Goal: Task Accomplishment & Management: Complete application form

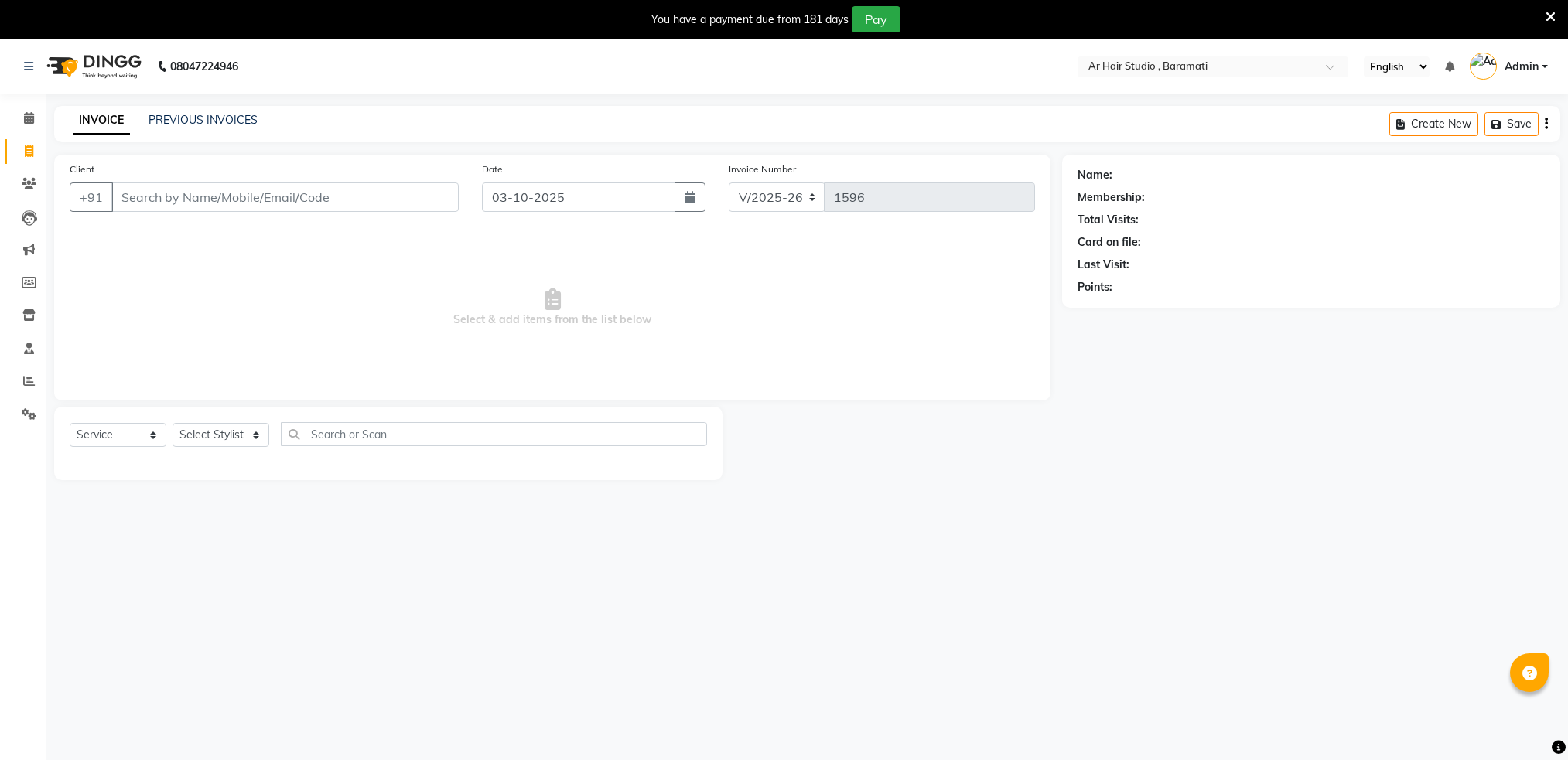
select select "672"
select select "service"
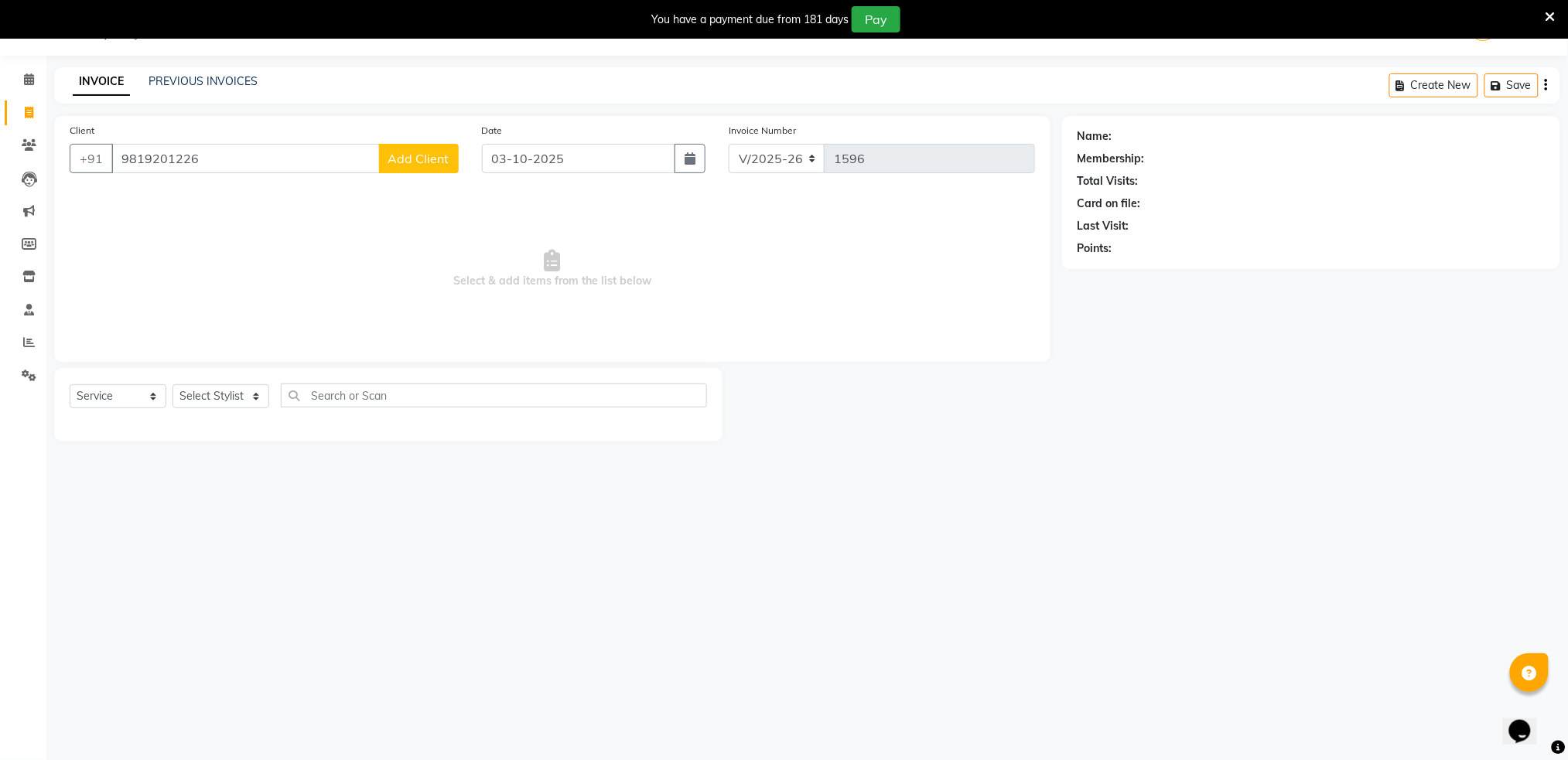
type input "9819201226"
click at [418, 165] on button "Add Client" at bounding box center [419, 159] width 80 height 29
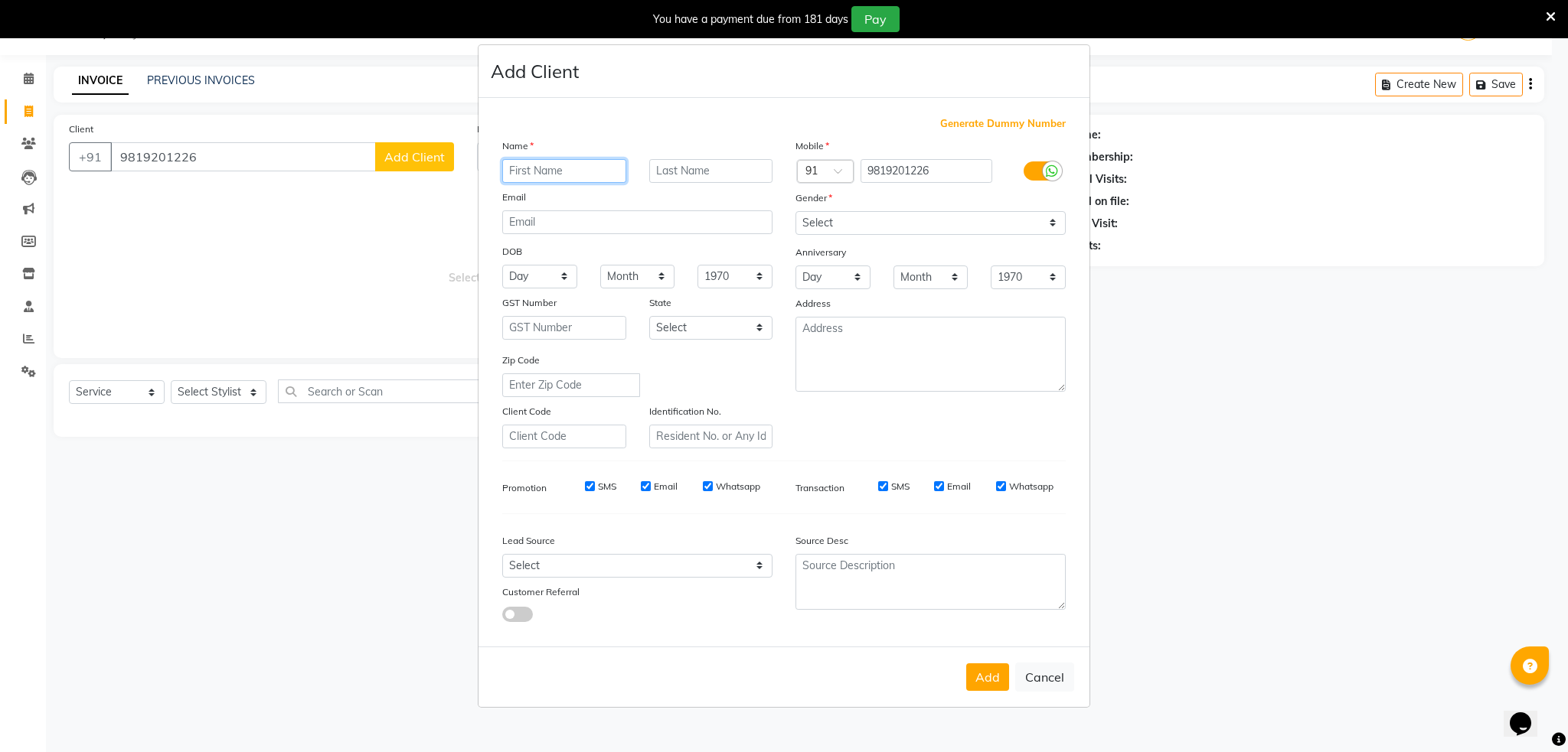
click at [521, 166] on input "text" at bounding box center [564, 171] width 124 height 24
type input "[PERSON_NAME]"
click at [878, 224] on select "Select [DEMOGRAPHIC_DATA] [DEMOGRAPHIC_DATA] Other Prefer Not To Say" at bounding box center [931, 223] width 271 height 24
select select "[DEMOGRAPHIC_DATA]"
click at [795, 212] on select "Select [DEMOGRAPHIC_DATA] [DEMOGRAPHIC_DATA] Other Prefer Not To Say" at bounding box center [931, 223] width 271 height 24
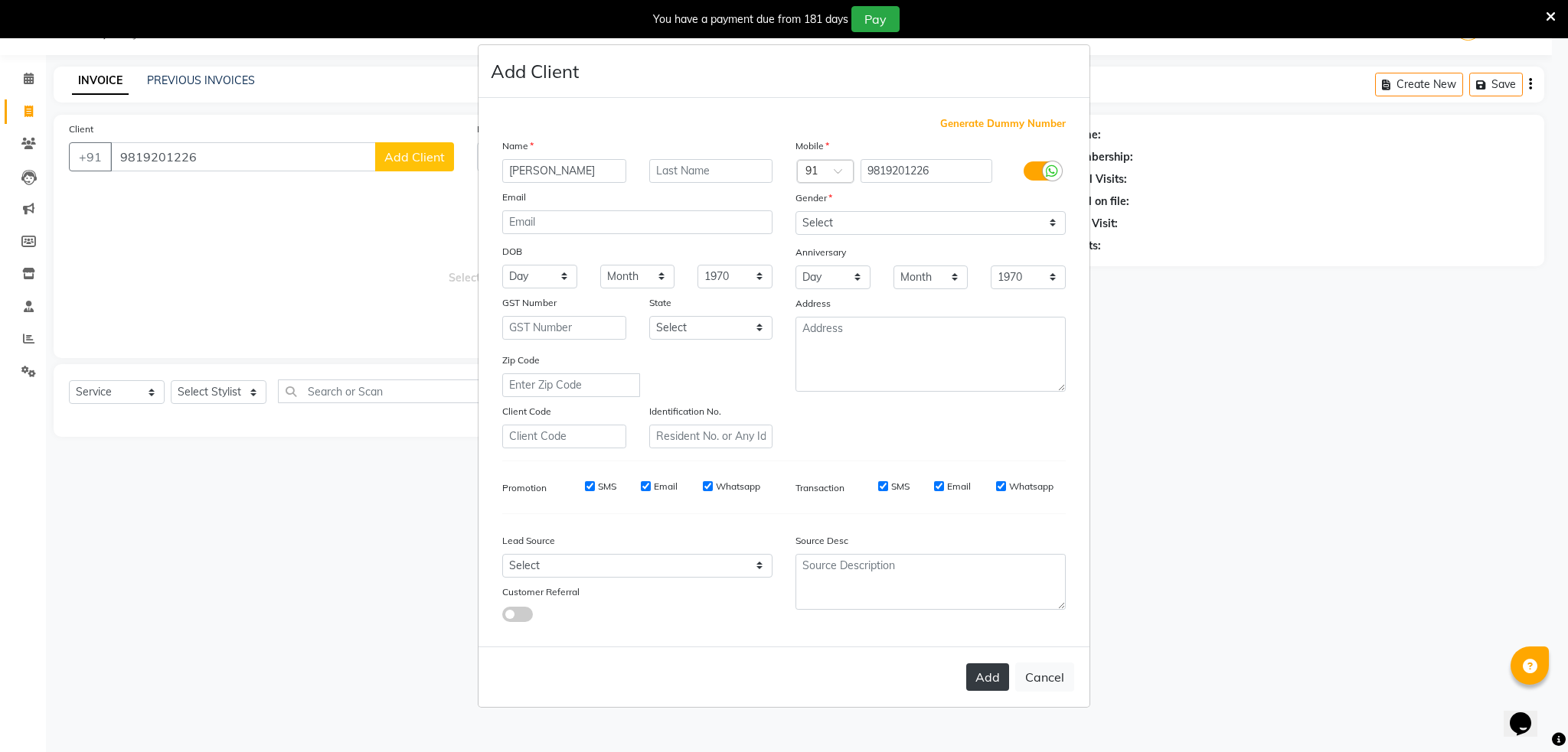
click at [989, 669] on button "Add" at bounding box center [988, 676] width 43 height 27
select select
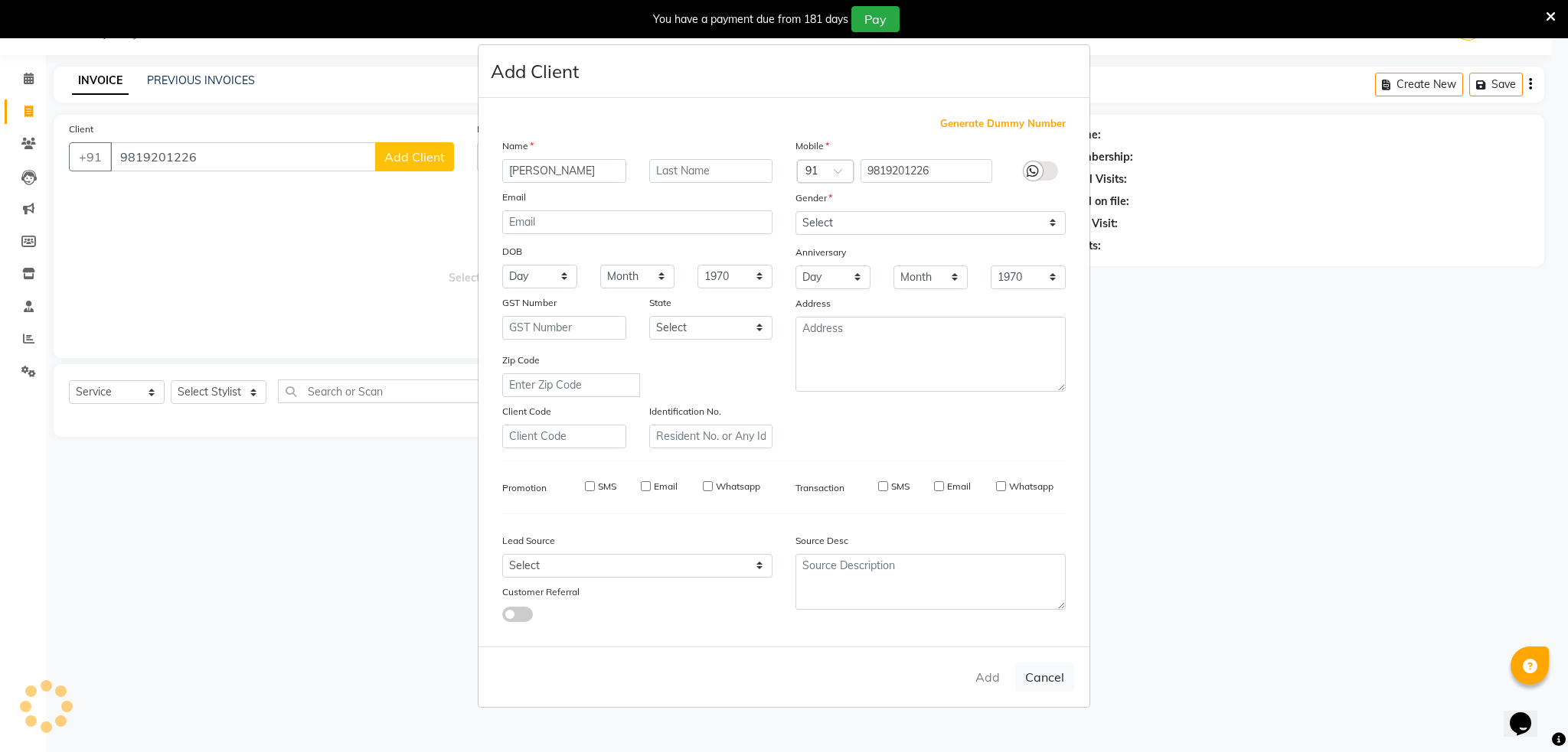
select select
checkbox input "false"
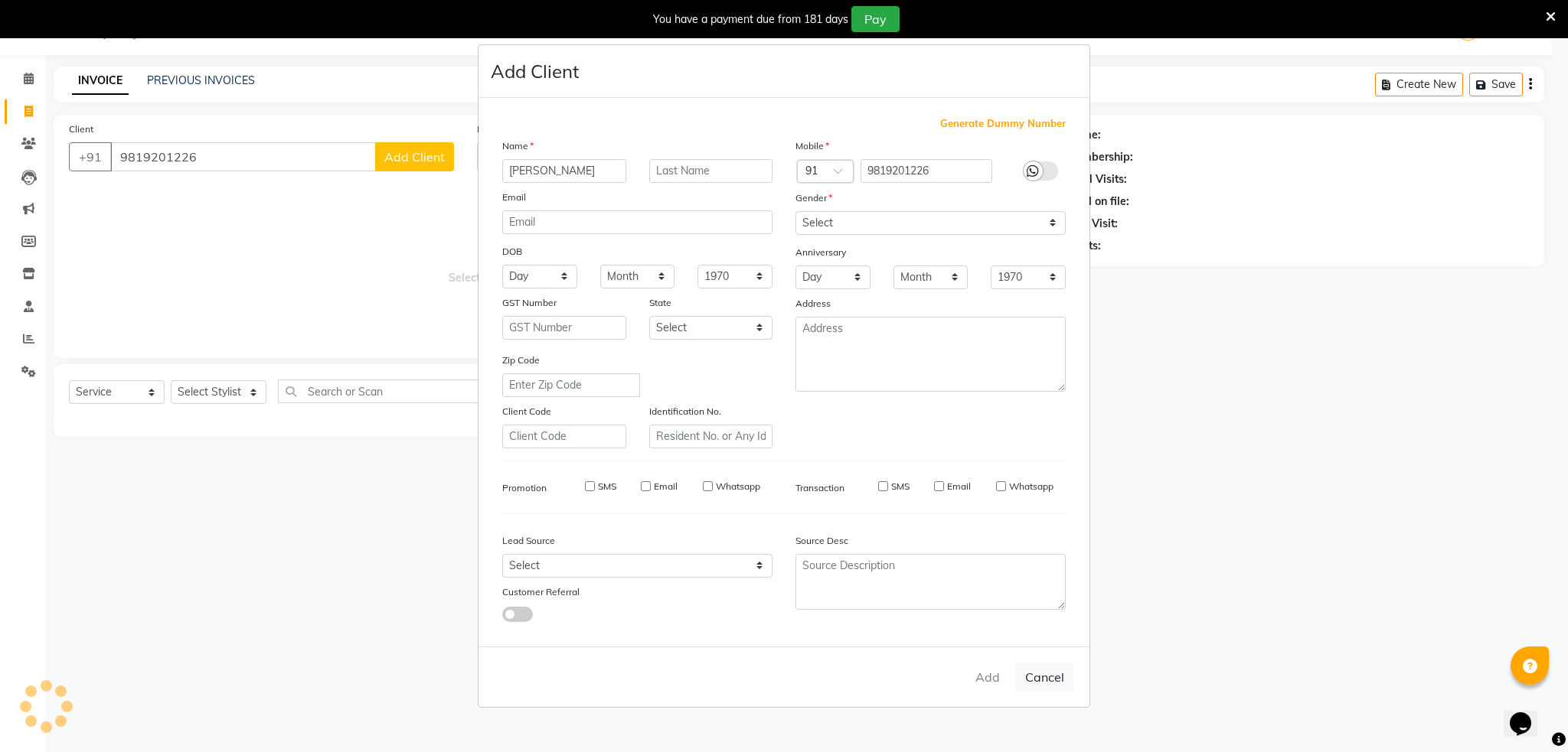
checkbox input "false"
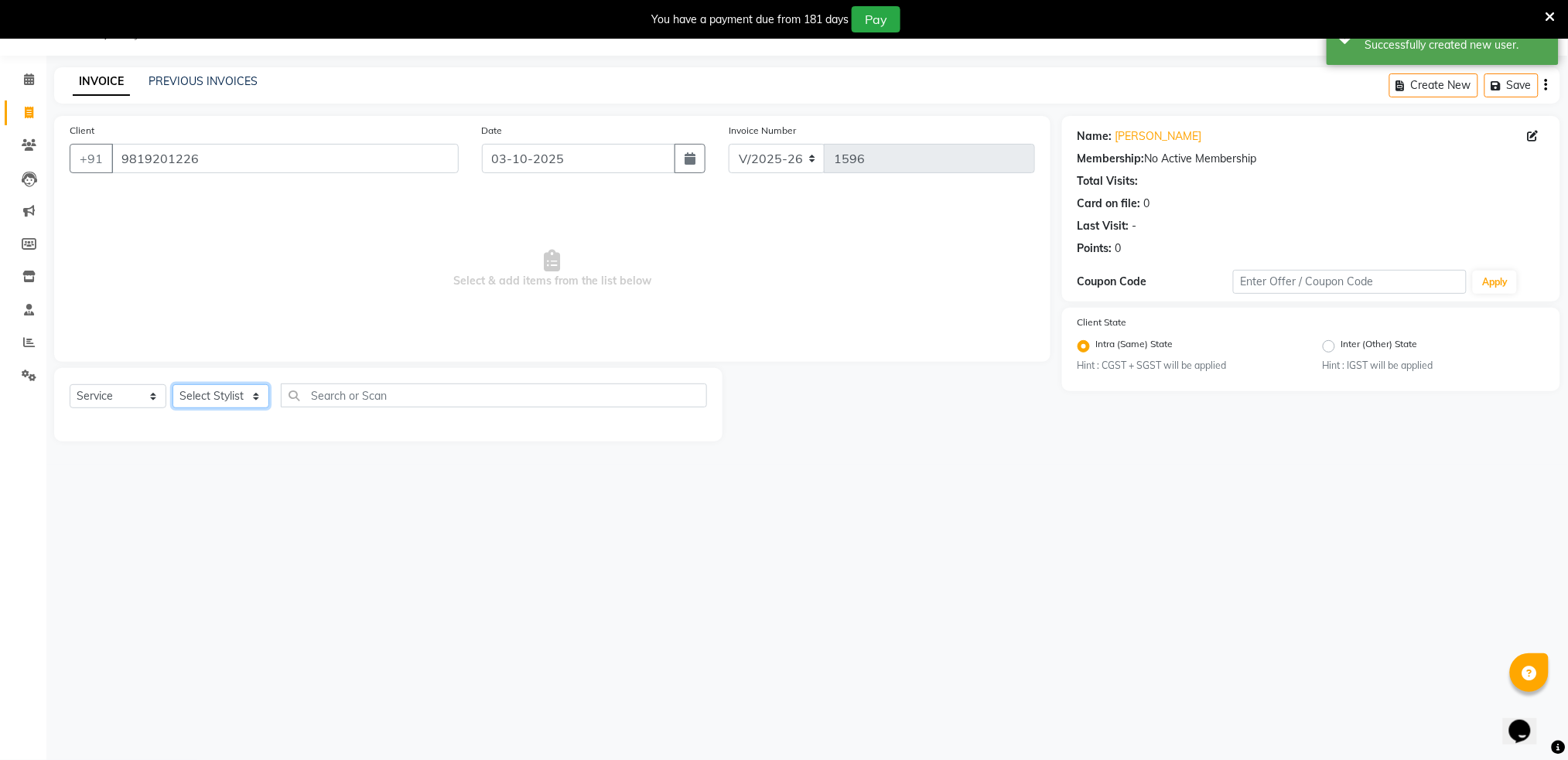
click at [232, 397] on select "Select Stylist Akshay shree [PERSON_NAME]" at bounding box center [221, 396] width 96 height 24
select select "79676"
click at [173, 384] on select "Select Stylist Akshay shree [PERSON_NAME]" at bounding box center [221, 396] width 96 height 24
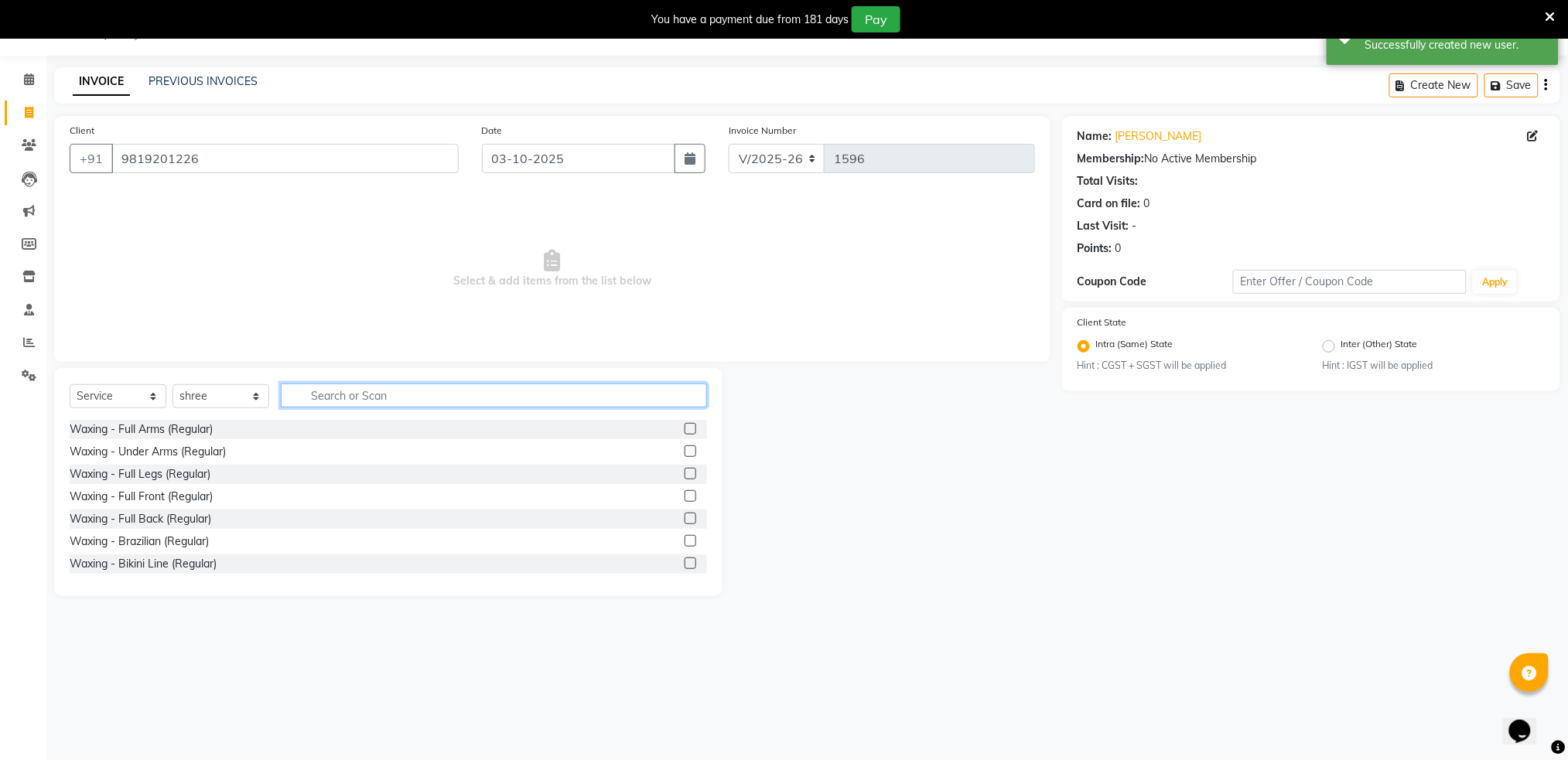
click at [462, 398] on input "text" at bounding box center [494, 395] width 426 height 24
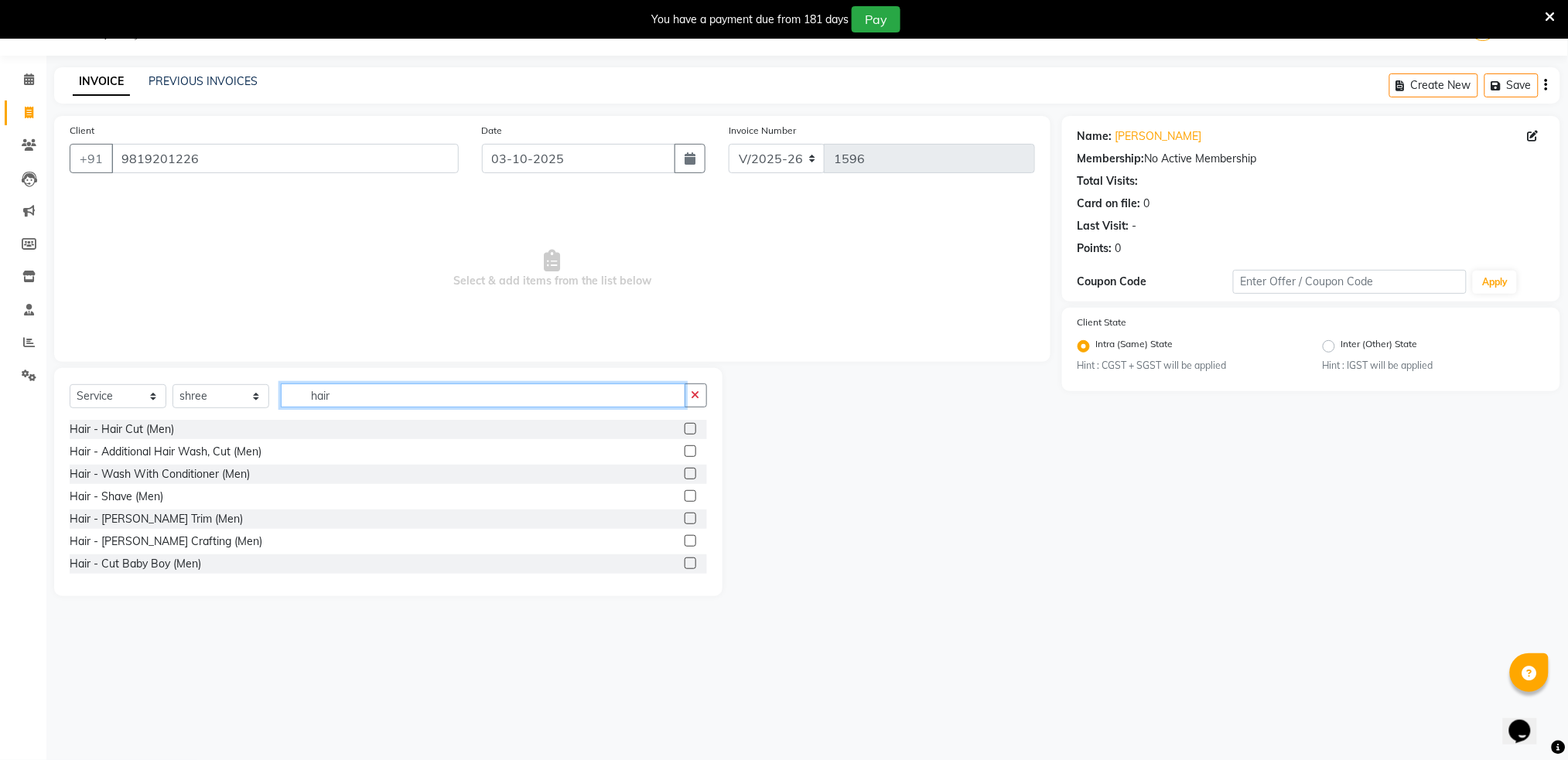
type input "hair"
click at [685, 424] on label at bounding box center [690, 429] width 12 height 12
click at [685, 424] on input "checkbox" at bounding box center [690, 429] width 10 height 10
click at [685, 424] on label at bounding box center [690, 429] width 12 height 12
click at [685, 424] on input "checkbox" at bounding box center [690, 429] width 10 height 10
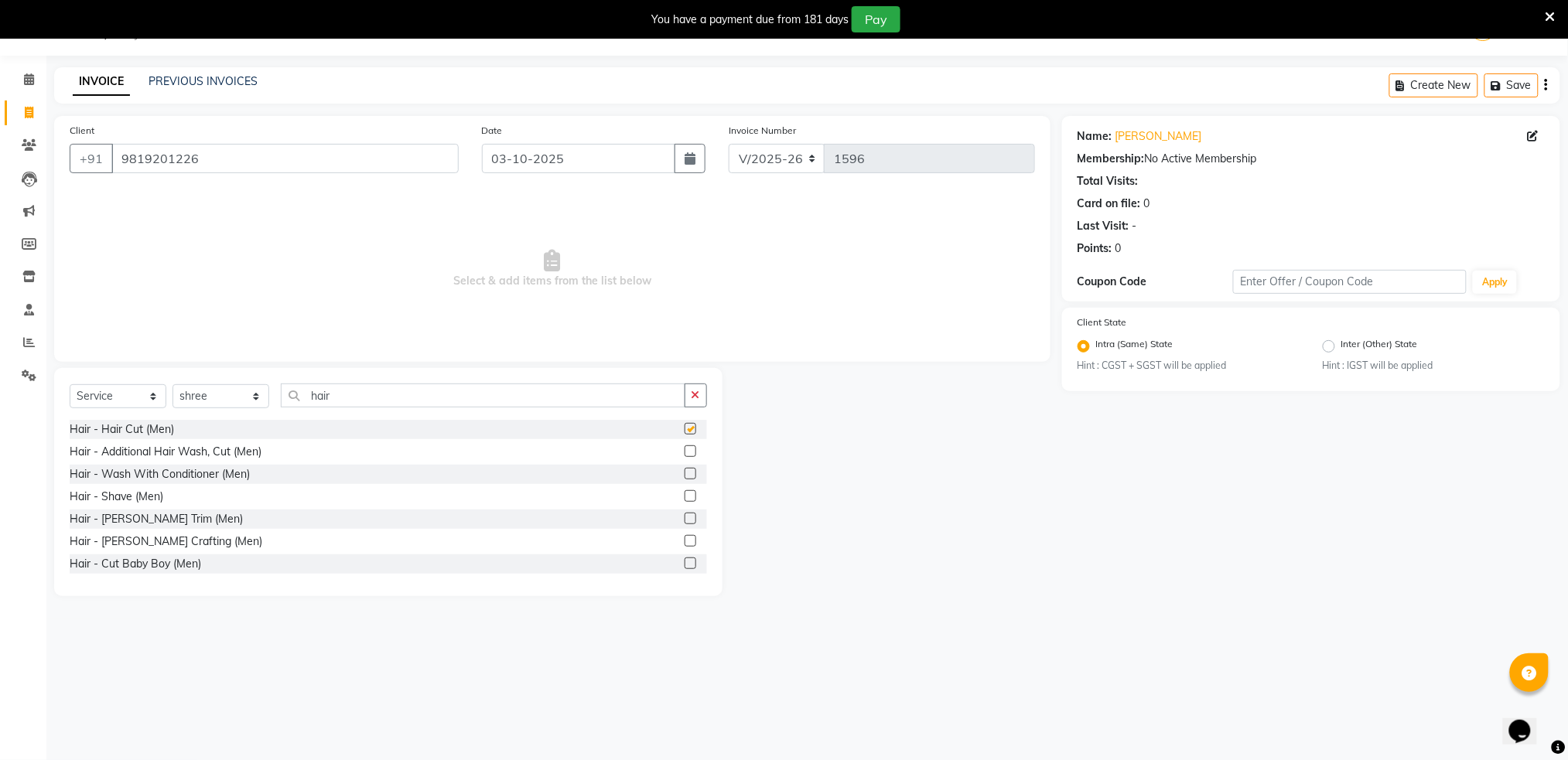
checkbox input "false"
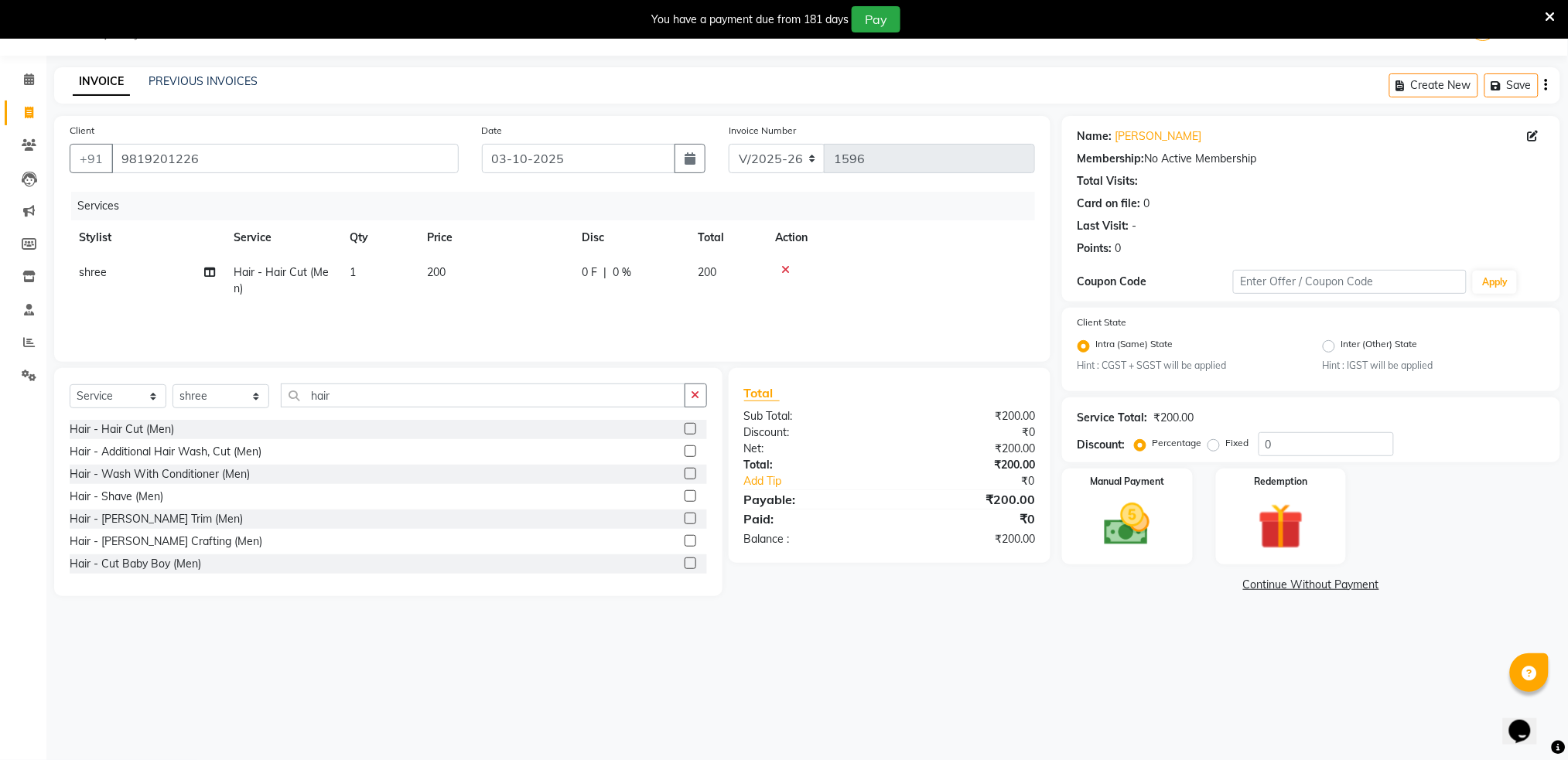
click at [702, 270] on span "200" at bounding box center [707, 272] width 18 height 14
select select "79676"
click at [557, 270] on input "200" at bounding box center [568, 276] width 136 height 24
type input "2"
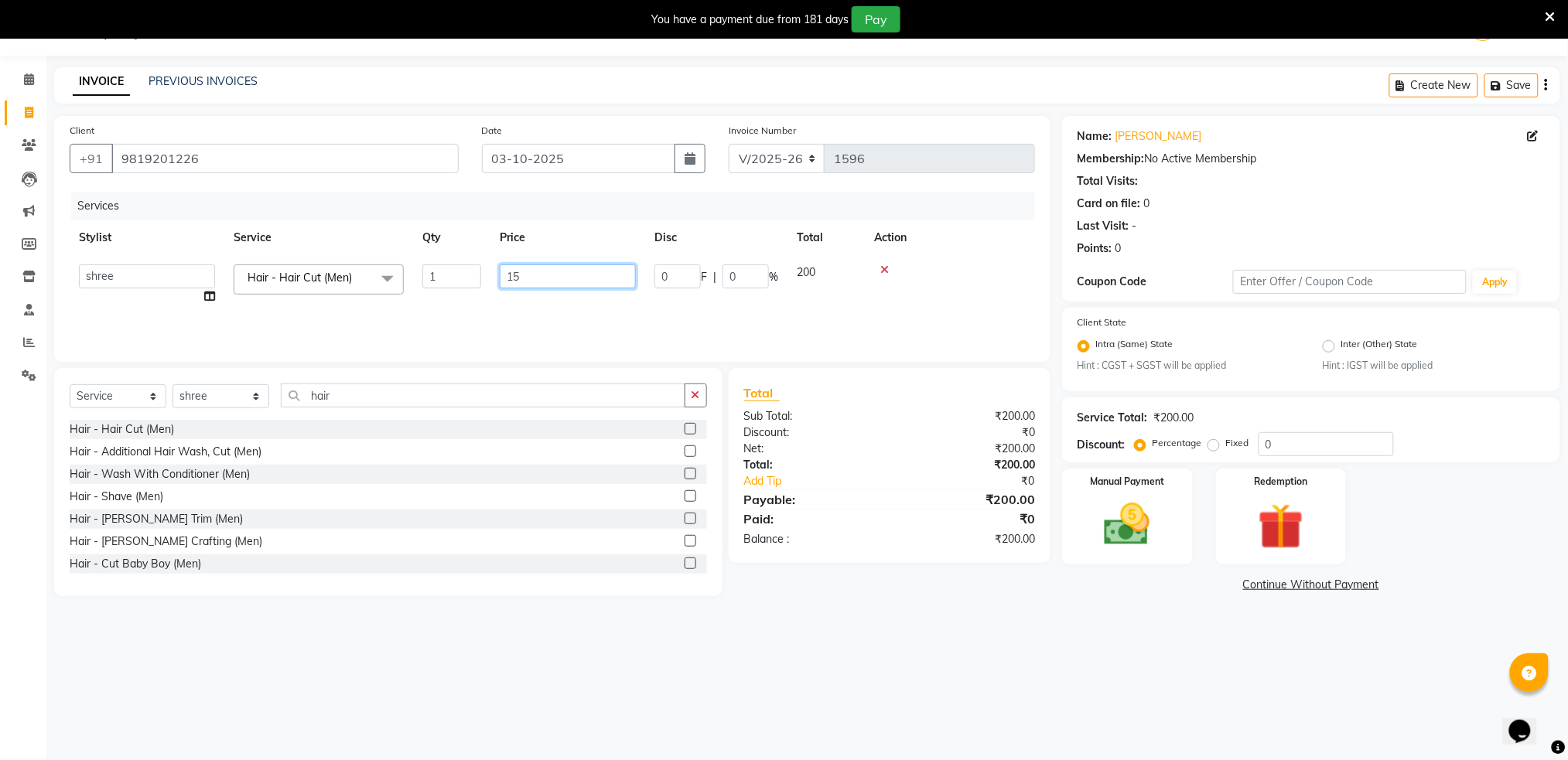
type input "150"
click at [992, 253] on th "Action" at bounding box center [950, 237] width 170 height 34
click at [1133, 520] on img at bounding box center [1127, 524] width 77 height 55
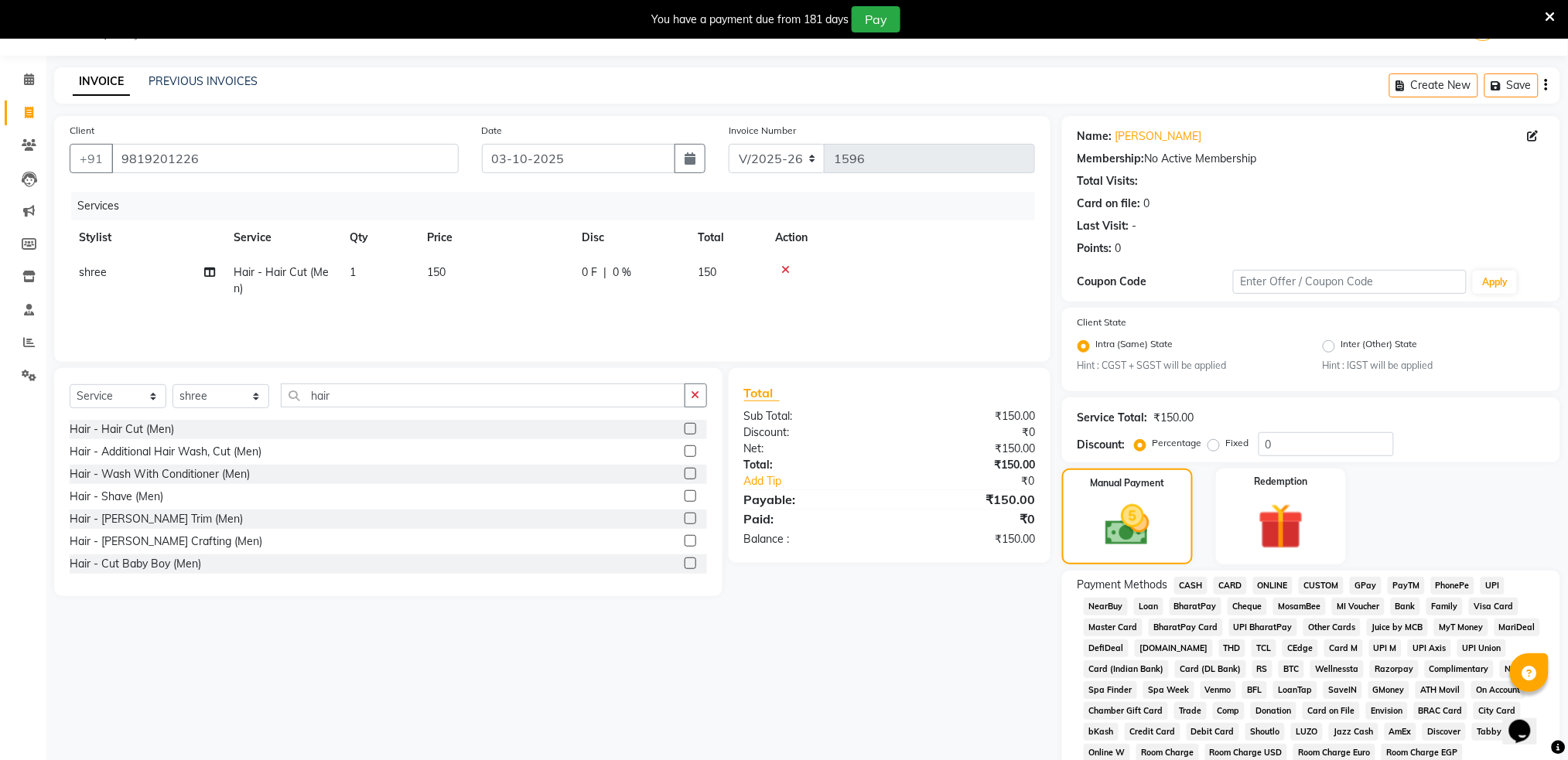
click at [1275, 581] on span "ONLINE" at bounding box center [1274, 586] width 40 height 18
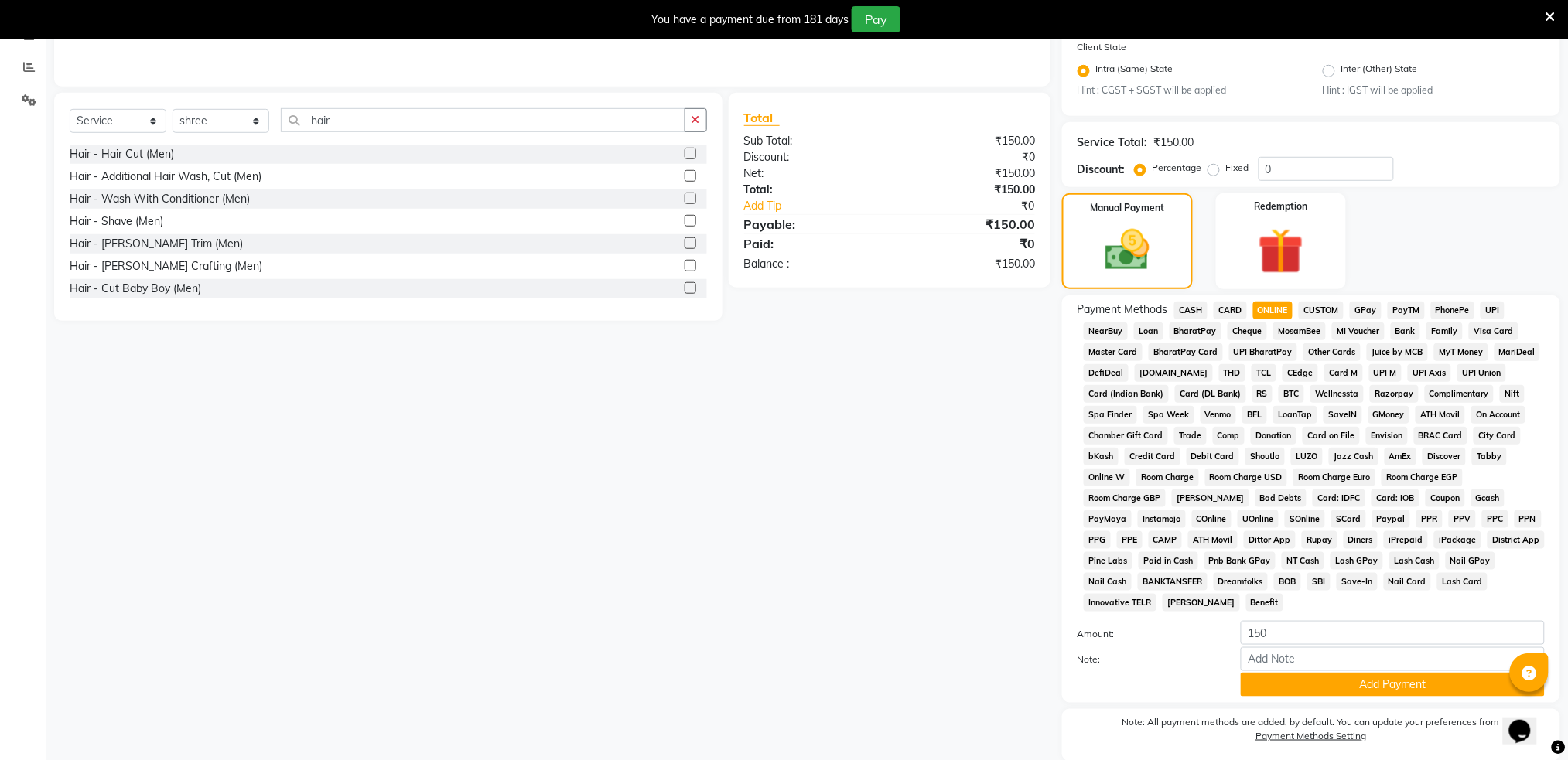
scroll to position [368, 0]
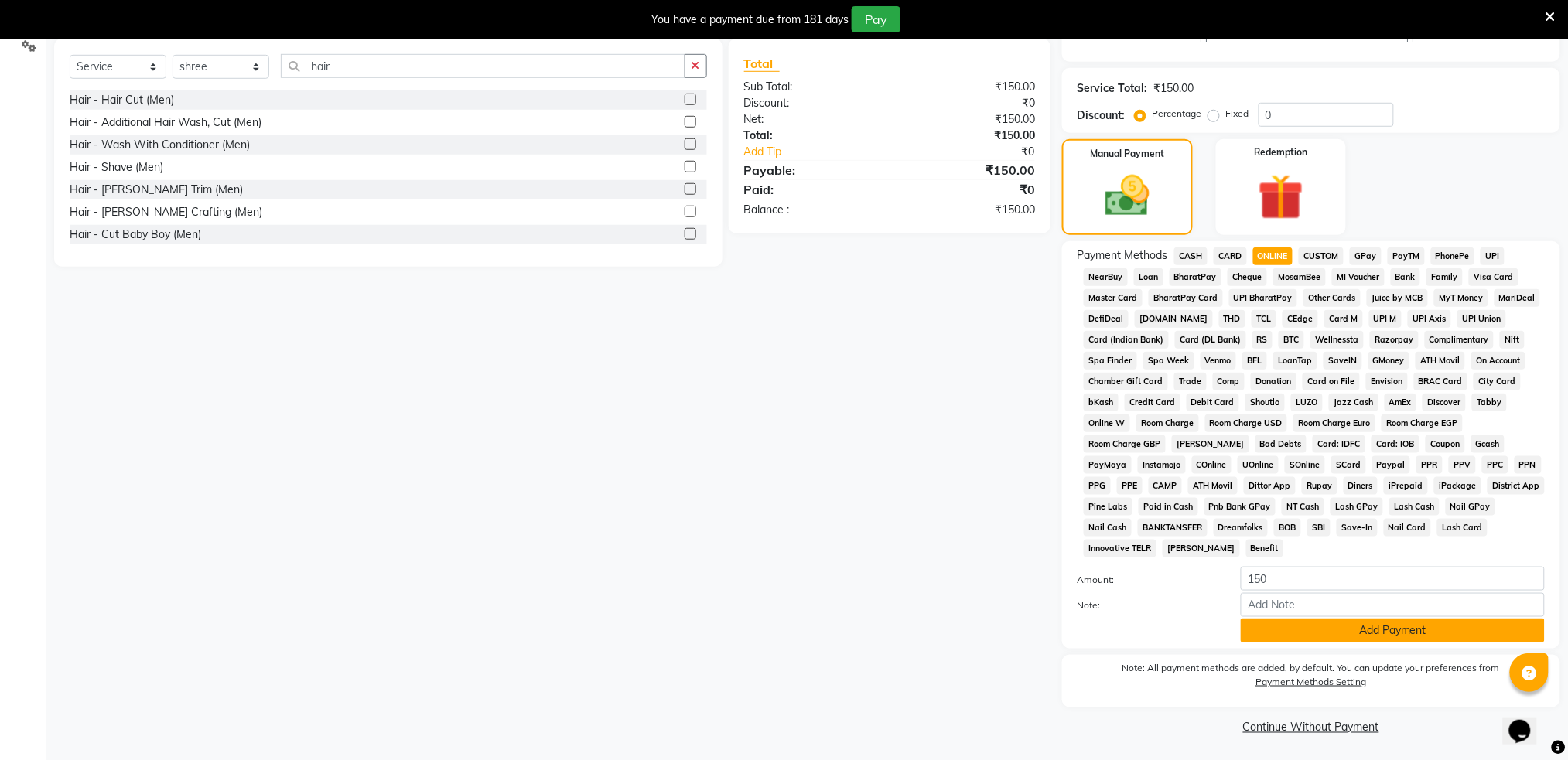
click at [1393, 622] on button "Add Payment" at bounding box center [1393, 631] width 304 height 24
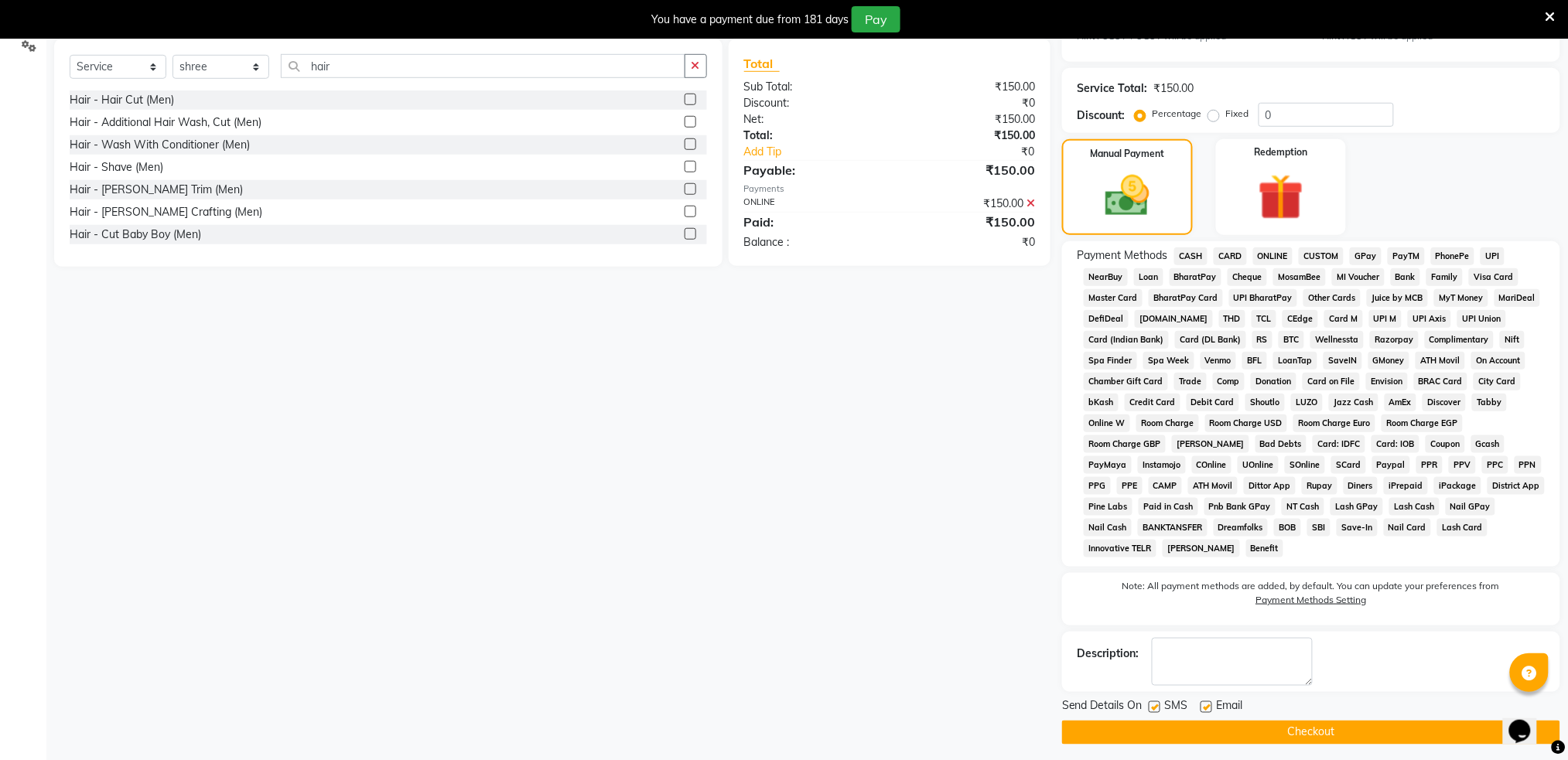
click at [1154, 706] on label at bounding box center [1154, 707] width 12 height 12
click at [1154, 706] on input "checkbox" at bounding box center [1154, 708] width 10 height 10
checkbox input "false"
click at [1180, 737] on button "Checkout" at bounding box center [1311, 732] width 498 height 24
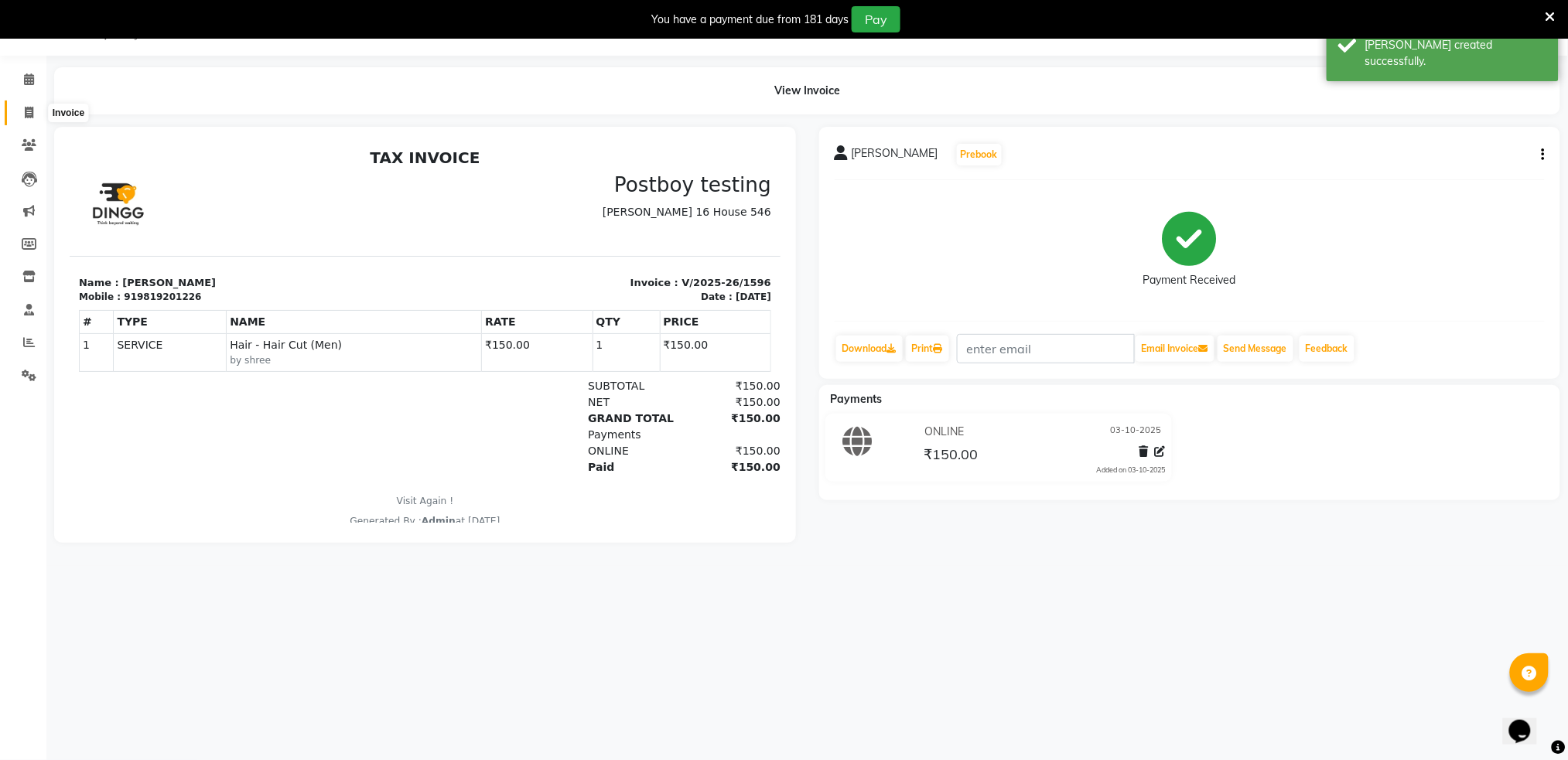
click at [21, 112] on span at bounding box center [29, 112] width 27 height 18
select select "672"
select select "service"
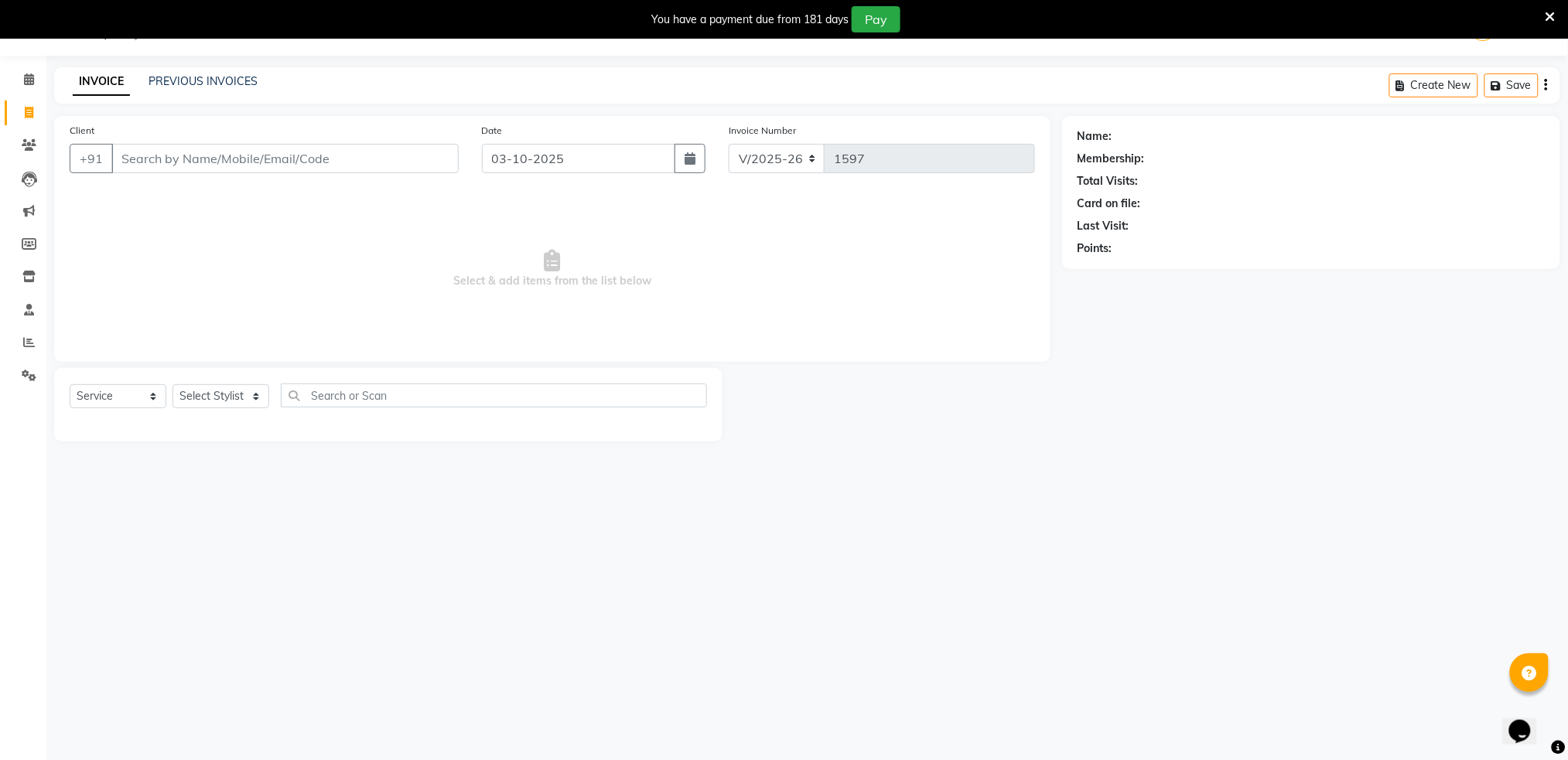
click at [21, 112] on span at bounding box center [29, 112] width 27 height 18
select select "service"
type input "1597"
select select "672"
click at [21, 112] on span at bounding box center [29, 112] width 27 height 18
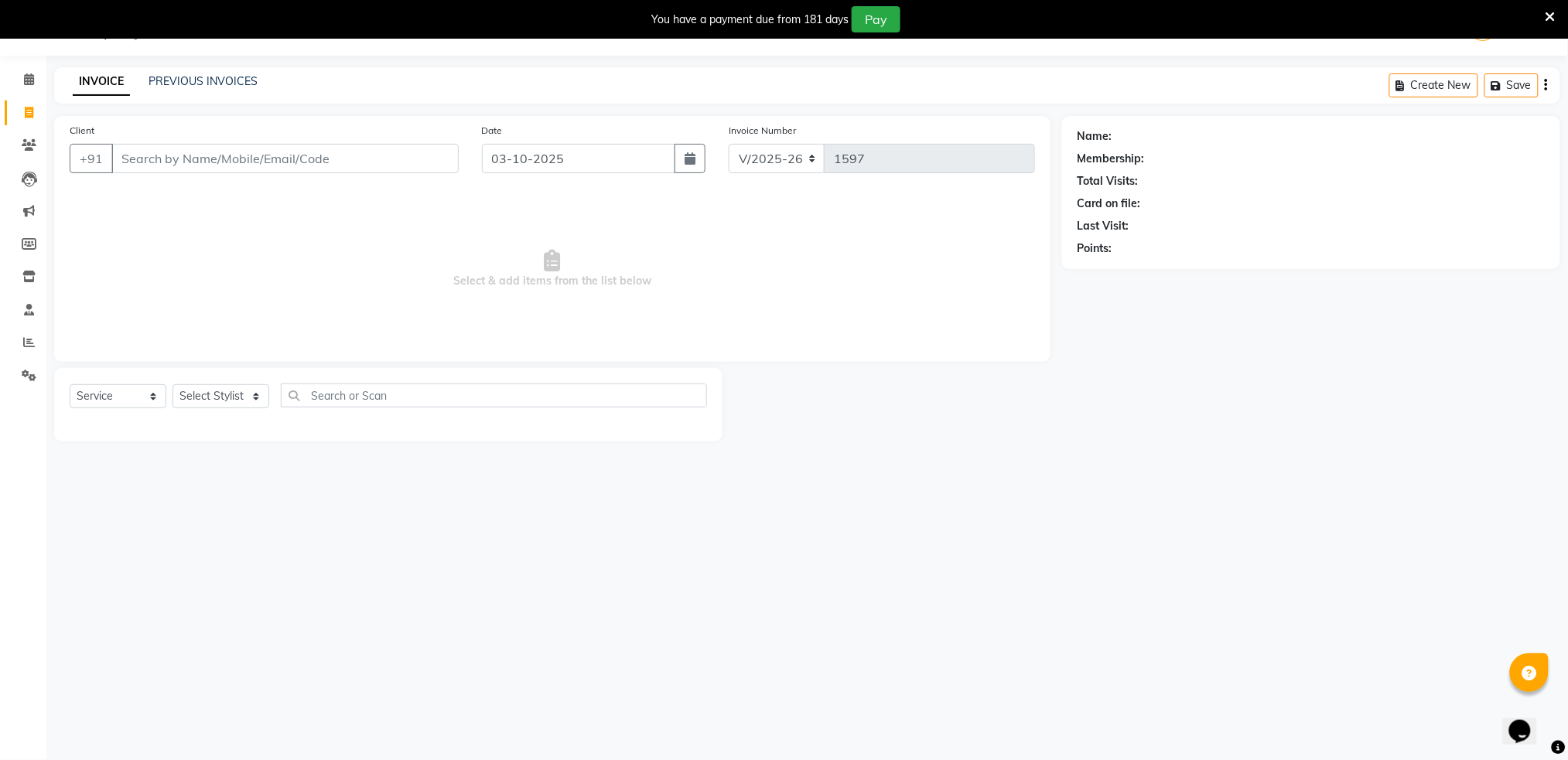
select select "service"
type input "1597"
select select "672"
